Goal: Task Accomplishment & Management: Use online tool/utility

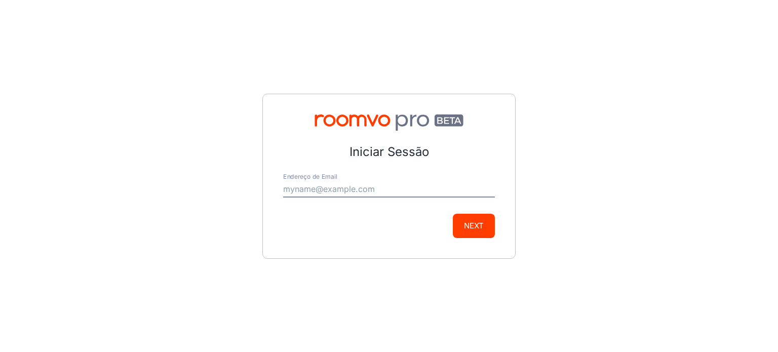
click at [363, 195] on input "Endereço de Email" at bounding box center [389, 189] width 212 height 16
type input "[EMAIL_ADDRESS][DOMAIN_NAME]"
click at [476, 228] on button "Next" at bounding box center [474, 226] width 42 height 24
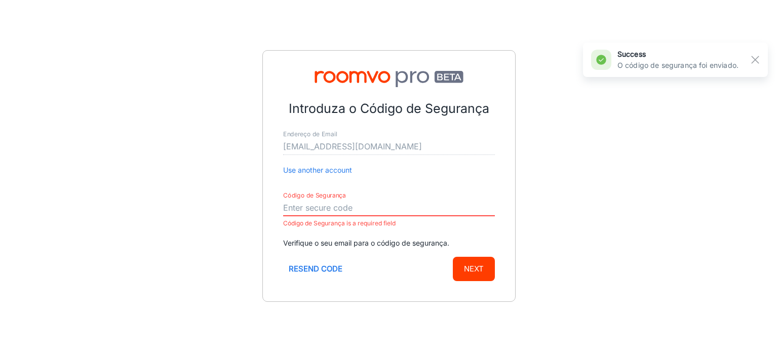
click at [380, 211] on input "Código de Segurança" at bounding box center [389, 208] width 212 height 16
paste input "471920"
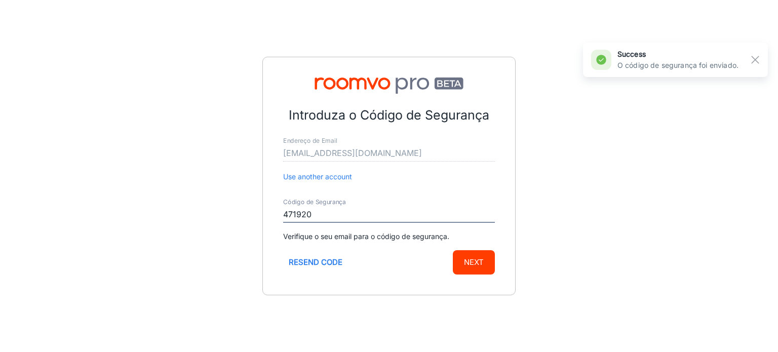
type input "471920"
click at [488, 259] on button "Next" at bounding box center [474, 262] width 42 height 24
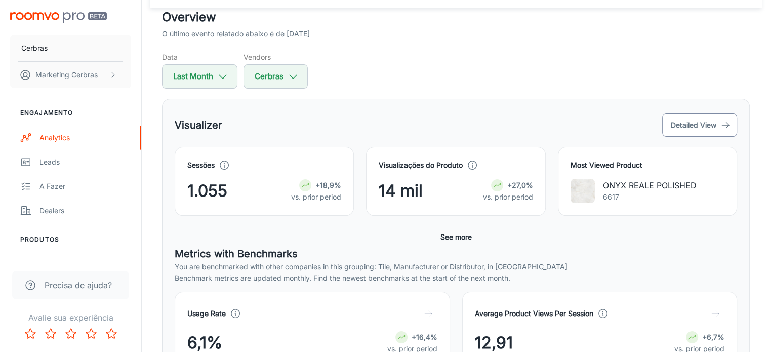
scroll to position [45, 0]
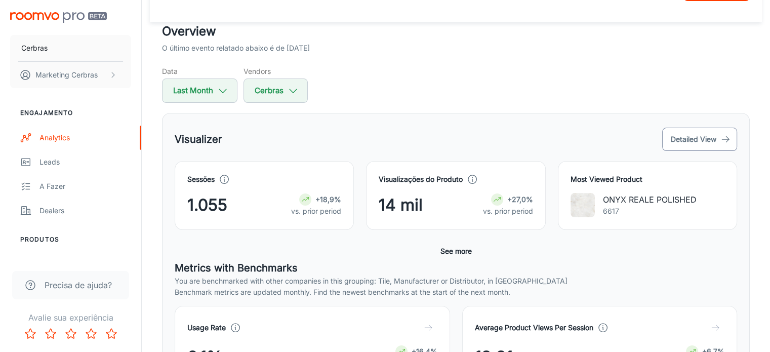
click at [694, 133] on button "Detailed View" at bounding box center [699, 139] width 75 height 23
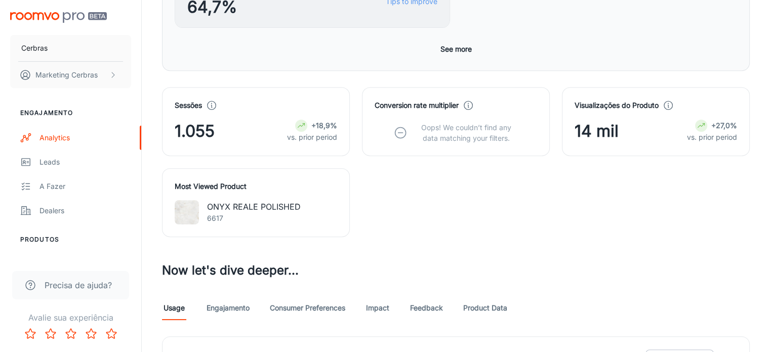
scroll to position [405, 0]
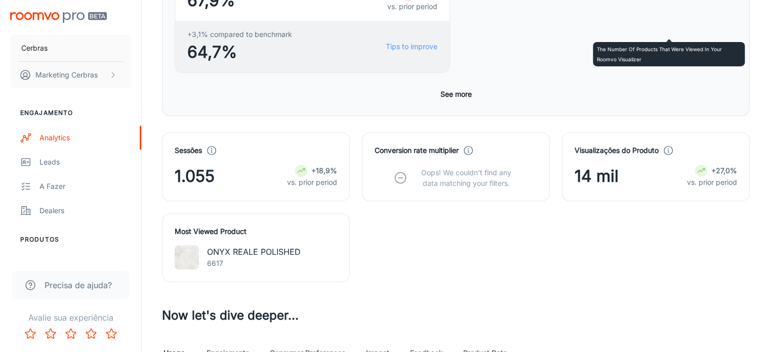
click at [668, 150] on polyline at bounding box center [668, 151] width 1 height 3
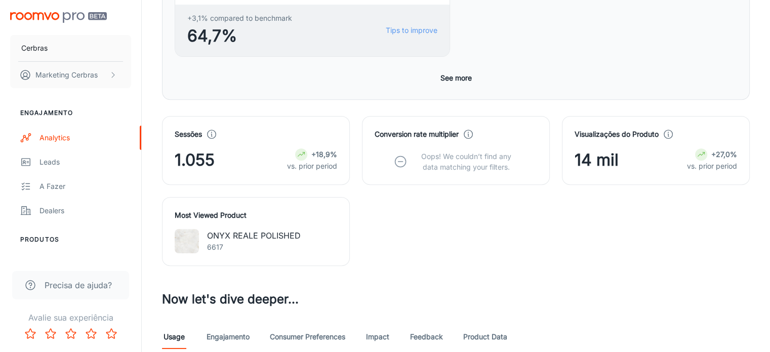
scroll to position [425, 0]
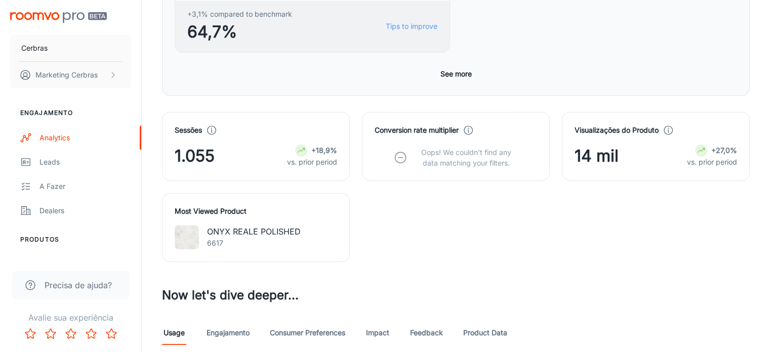
click at [216, 320] on link "Engajamento" at bounding box center [228, 332] width 43 height 24
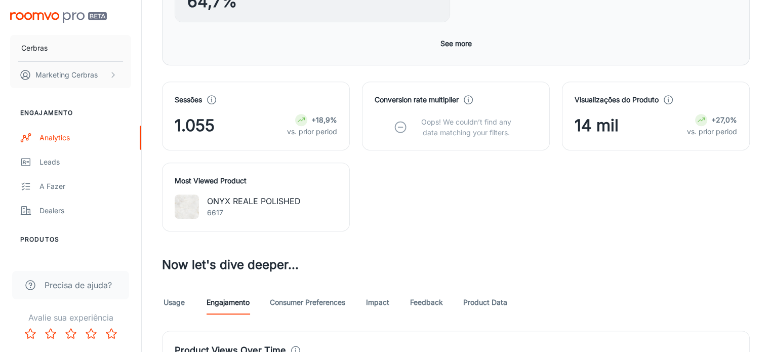
scroll to position [608, 0]
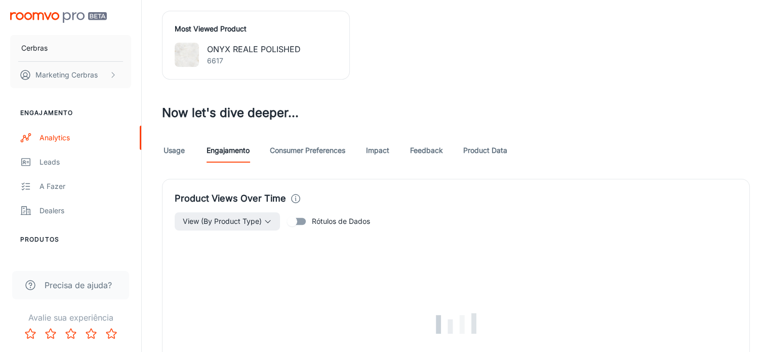
click at [320, 138] on link "Consumer Preferences" at bounding box center [307, 150] width 75 height 24
